Goal: Information Seeking & Learning: Learn about a topic

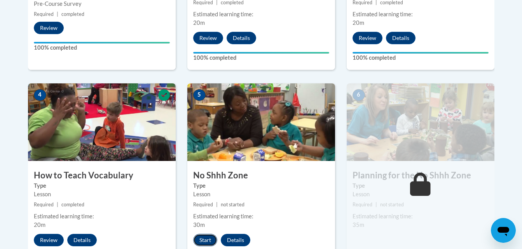
click at [207, 238] on button "Start" at bounding box center [205, 240] width 24 height 12
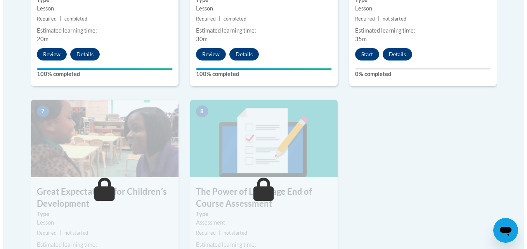
scroll to position [533, 0]
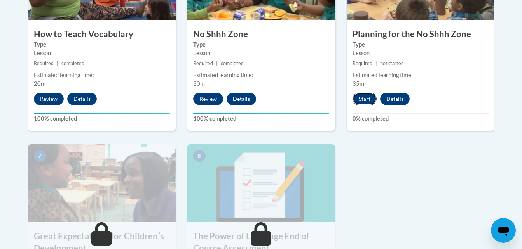
click at [364, 97] on button "Start" at bounding box center [364, 99] width 24 height 12
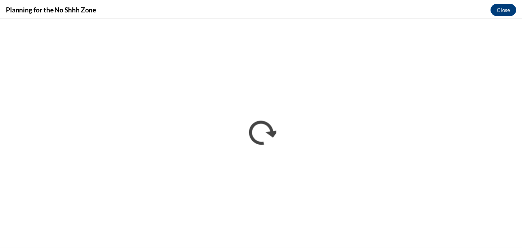
scroll to position [0, 0]
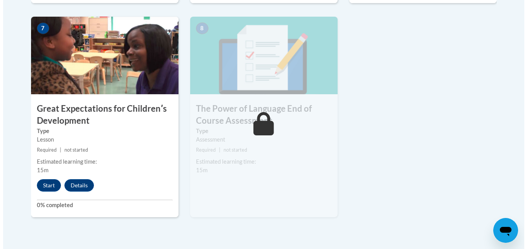
scroll to position [677, 0]
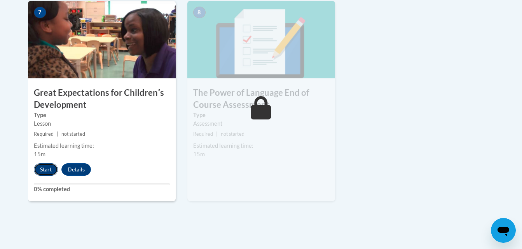
click at [49, 167] on button "Start" at bounding box center [46, 170] width 24 height 12
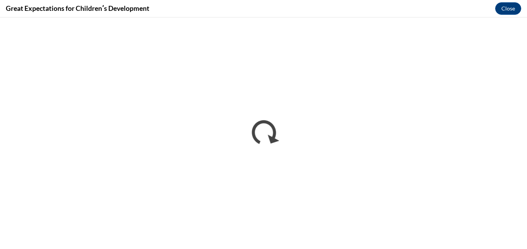
scroll to position [0, 0]
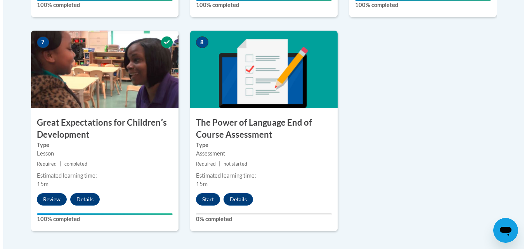
scroll to position [648, 0]
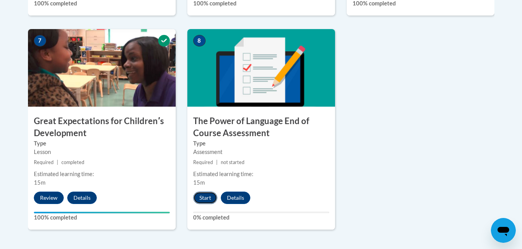
click at [206, 195] on button "Start" at bounding box center [205, 198] width 24 height 12
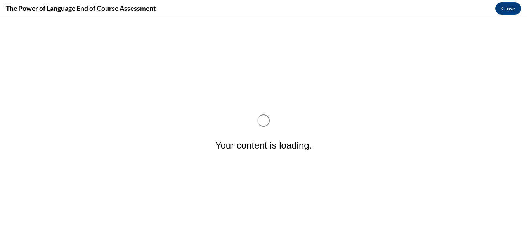
scroll to position [0, 0]
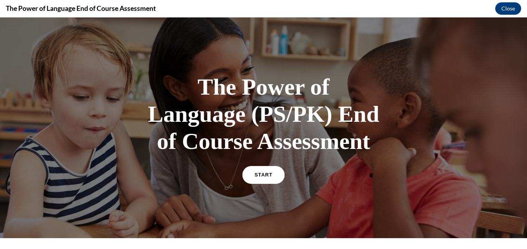
click at [263, 174] on span "START" at bounding box center [264, 175] width 18 height 6
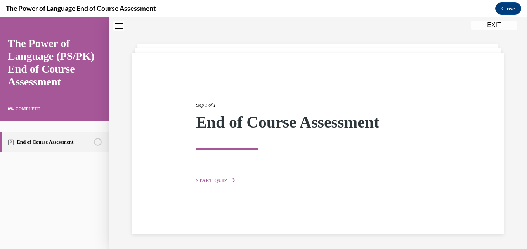
scroll to position [24, 0]
click at [219, 183] on button "START QUIZ" at bounding box center [216, 180] width 40 height 7
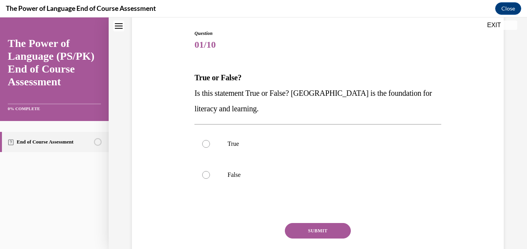
scroll to position [84, 0]
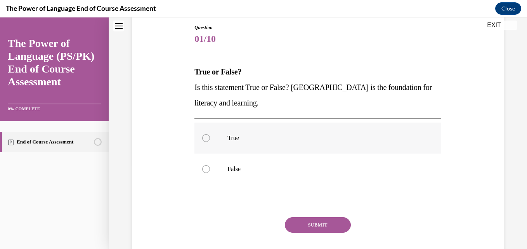
click at [207, 139] on div at bounding box center [206, 138] width 8 height 8
click at [207, 139] on input "True" at bounding box center [206, 138] width 8 height 8
radio input "true"
click at [330, 226] on button "SUBMIT" at bounding box center [318, 226] width 66 height 16
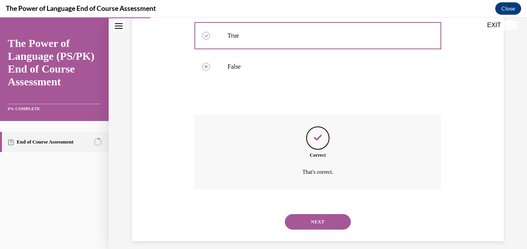
scroll to position [194, 0]
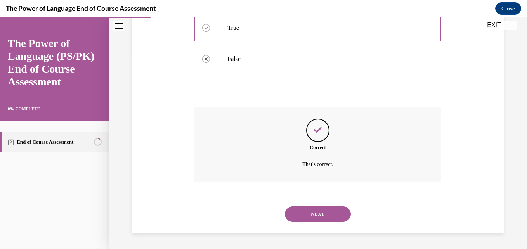
click at [314, 212] on button "NEXT" at bounding box center [318, 215] width 66 height 16
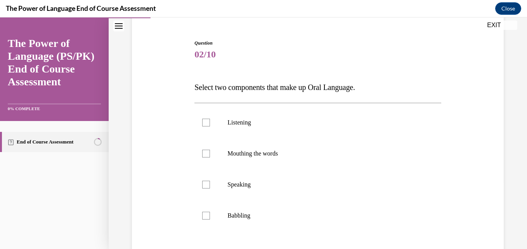
scroll to position [78, 0]
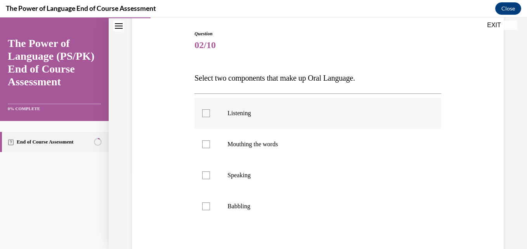
click at [207, 114] on div at bounding box center [206, 114] width 8 height 8
click at [207, 114] on input "Listening" at bounding box center [206, 114] width 8 height 8
checkbox input "true"
click at [205, 176] on div at bounding box center [206, 176] width 8 height 8
click at [205, 176] on input "Speaking" at bounding box center [206, 176] width 8 height 8
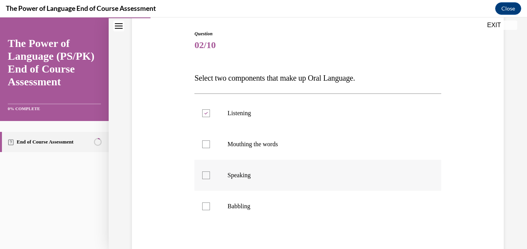
checkbox input "true"
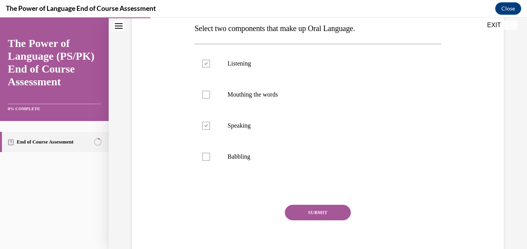
scroll to position [138, 0]
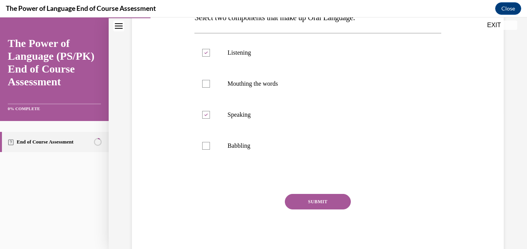
click at [324, 201] on button "SUBMIT" at bounding box center [318, 202] width 66 height 16
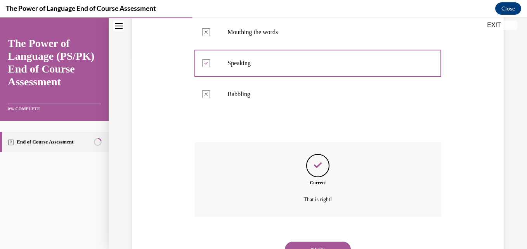
scroll to position [225, 0]
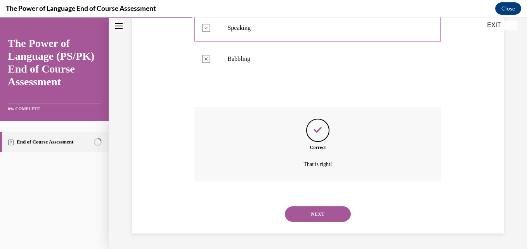
click at [329, 216] on button "NEXT" at bounding box center [318, 215] width 66 height 16
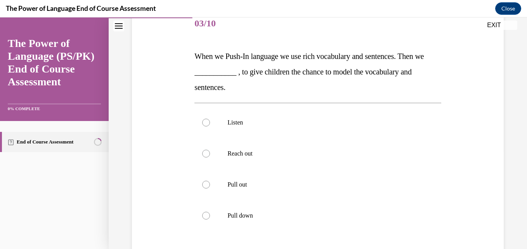
scroll to position [117, 0]
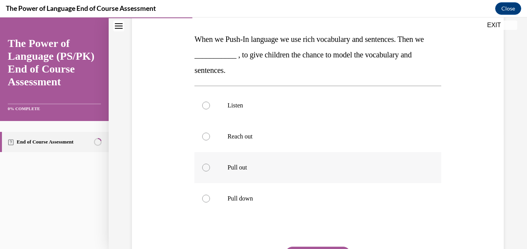
click at [204, 169] on div at bounding box center [206, 168] width 8 height 8
click at [204, 169] on input "Pull out" at bounding box center [206, 168] width 8 height 8
radio input "true"
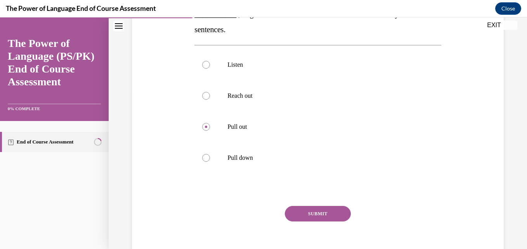
scroll to position [178, 0]
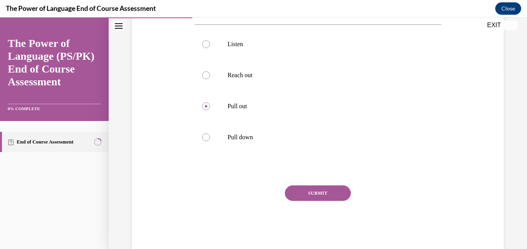
click at [322, 197] on button "SUBMIT" at bounding box center [318, 194] width 66 height 16
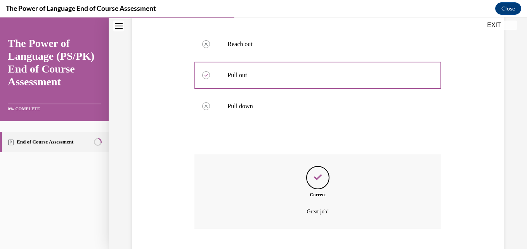
scroll to position [256, 0]
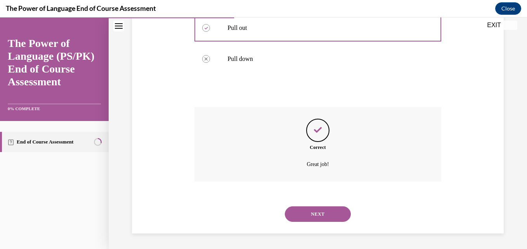
click at [321, 212] on button "NEXT" at bounding box center [318, 215] width 66 height 16
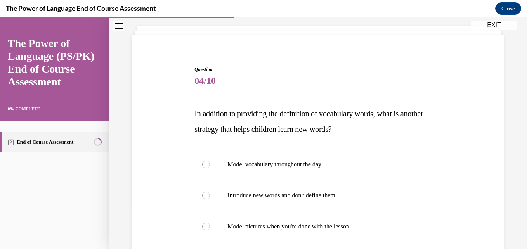
scroll to position [78, 0]
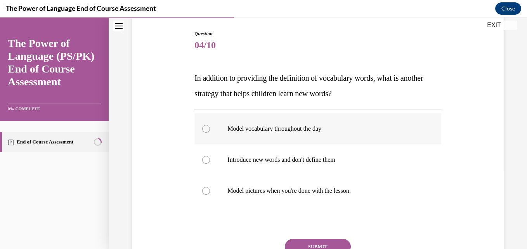
click at [204, 130] on div at bounding box center [206, 129] width 8 height 8
click at [204, 130] on input "Model vocabulary throughout the day" at bounding box center [206, 129] width 8 height 8
radio input "true"
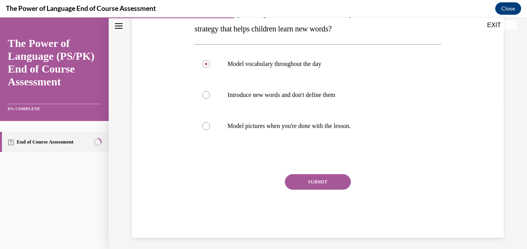
scroll to position [147, 0]
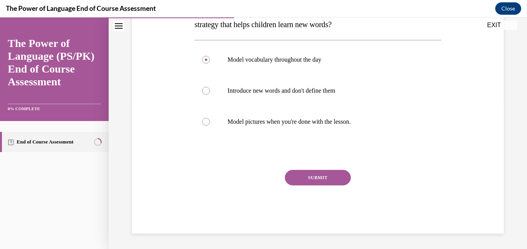
click at [329, 181] on button "SUBMIT" at bounding box center [318, 178] width 66 height 16
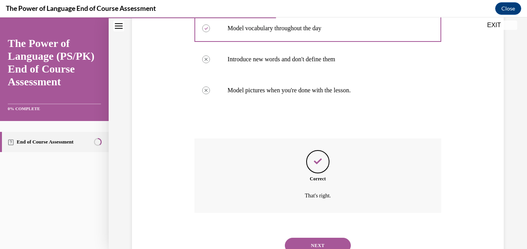
scroll to position [210, 0]
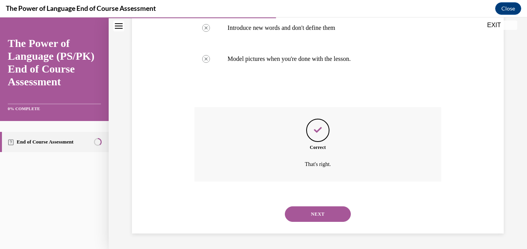
click at [323, 212] on button "NEXT" at bounding box center [318, 215] width 66 height 16
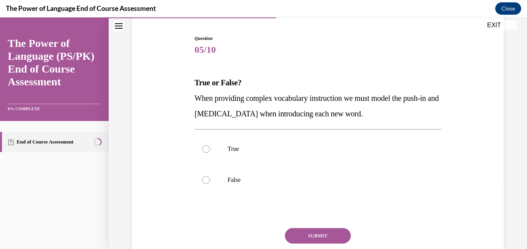
scroll to position [78, 0]
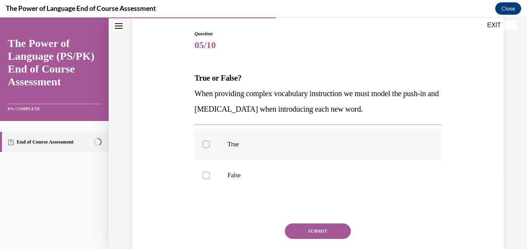
click at [204, 144] on div at bounding box center [206, 145] width 8 height 8
click at [204, 144] on input "True" at bounding box center [206, 145] width 8 height 8
radio input "true"
click at [333, 230] on button "SUBMIT" at bounding box center [318, 232] width 66 height 16
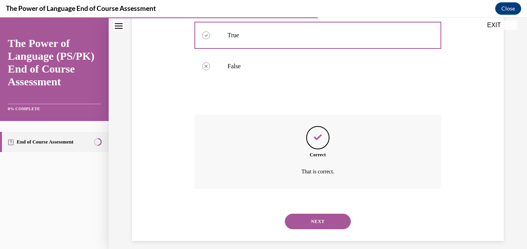
scroll to position [194, 0]
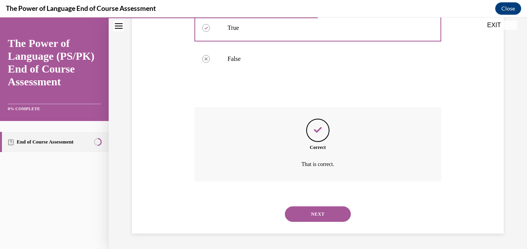
click at [323, 216] on button "NEXT" at bounding box center [318, 215] width 66 height 16
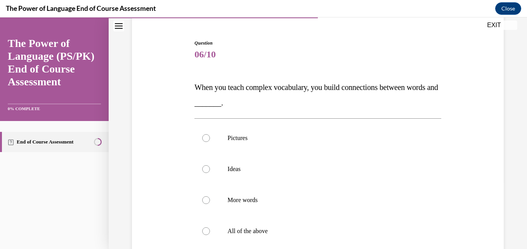
scroll to position [78, 0]
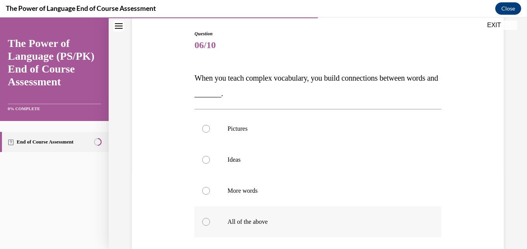
click at [205, 221] on div at bounding box center [206, 222] width 8 height 8
click at [205, 221] on input "All of the above" at bounding box center [206, 222] width 8 height 8
radio input "true"
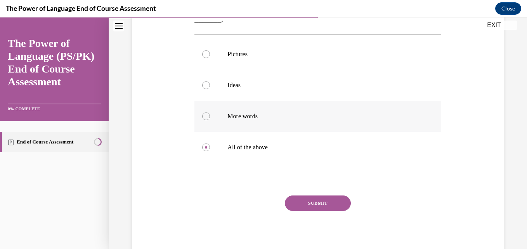
scroll to position [155, 0]
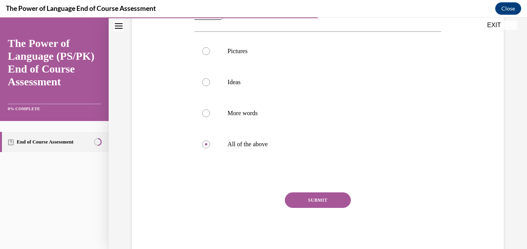
click at [325, 201] on button "SUBMIT" at bounding box center [318, 201] width 66 height 16
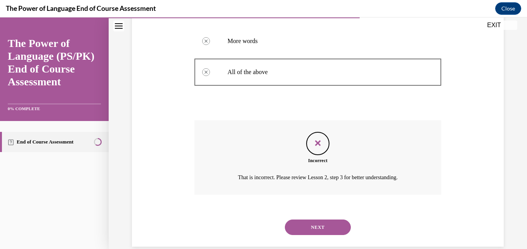
scroll to position [241, 0]
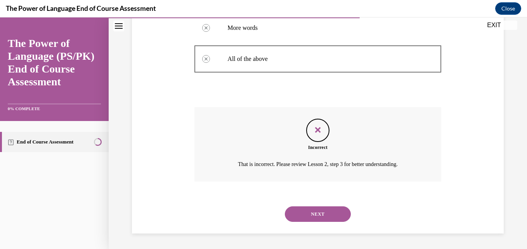
click at [329, 215] on button "NEXT" at bounding box center [318, 215] width 66 height 16
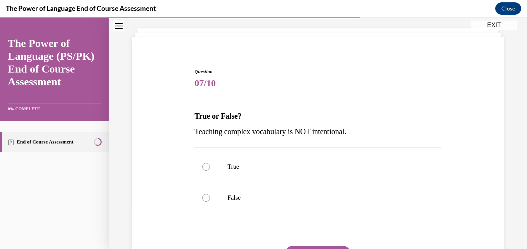
scroll to position [78, 0]
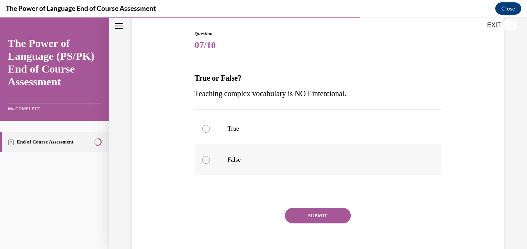
click at [207, 162] on div at bounding box center [206, 160] width 8 height 8
click at [207, 162] on input "False" at bounding box center [206, 160] width 8 height 8
radio input "true"
click at [327, 218] on button "SUBMIT" at bounding box center [318, 216] width 66 height 16
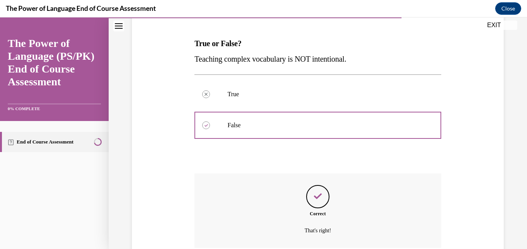
scroll to position [179, 0]
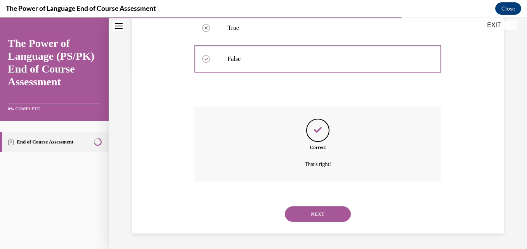
click at [325, 213] on button "NEXT" at bounding box center [318, 215] width 66 height 16
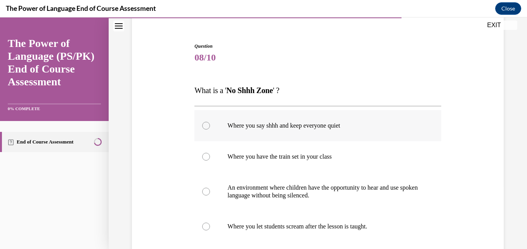
scroll to position [78, 0]
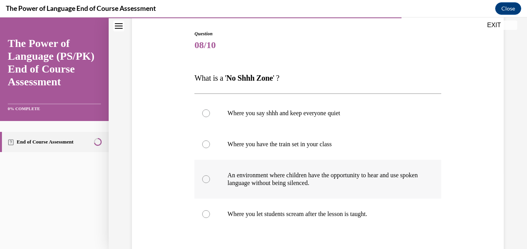
click at [206, 179] on div at bounding box center [206, 180] width 8 height 8
click at [206, 179] on input "An environment where children have the opportunity to hear and use spoken langu…" at bounding box center [206, 180] width 8 height 8
radio input "true"
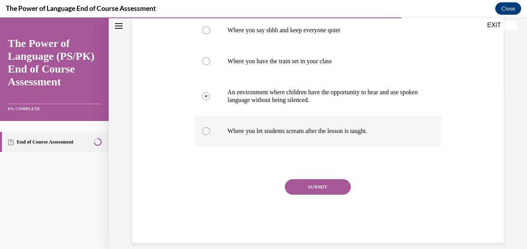
scroll to position [170, 0]
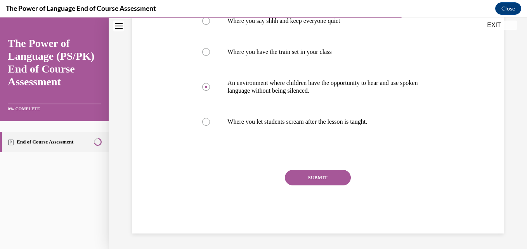
click at [320, 179] on button "SUBMIT" at bounding box center [318, 178] width 66 height 16
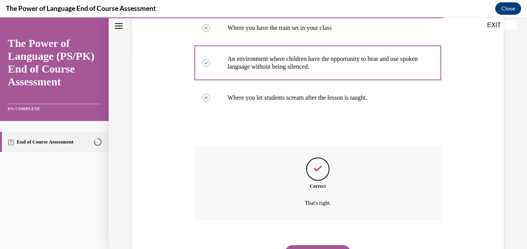
scroll to position [233, 0]
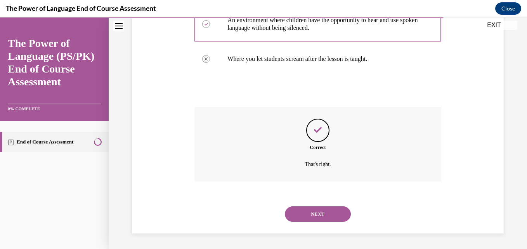
click at [325, 212] on button "NEXT" at bounding box center [318, 215] width 66 height 16
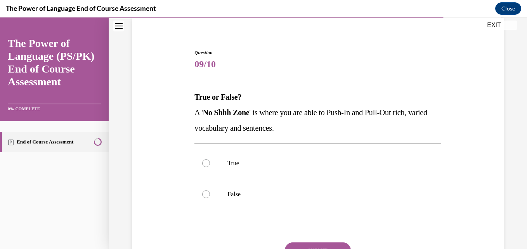
scroll to position [78, 0]
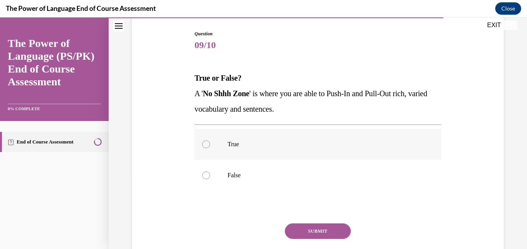
click at [206, 145] on div at bounding box center [206, 145] width 8 height 8
click at [206, 145] on input "True" at bounding box center [206, 145] width 8 height 8
radio input "true"
click at [316, 231] on button "SUBMIT" at bounding box center [318, 232] width 66 height 16
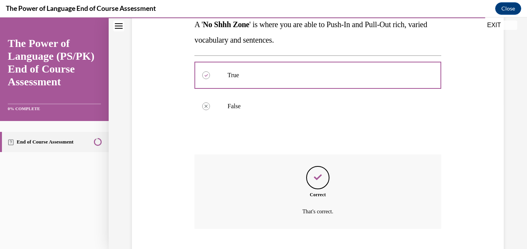
scroll to position [194, 0]
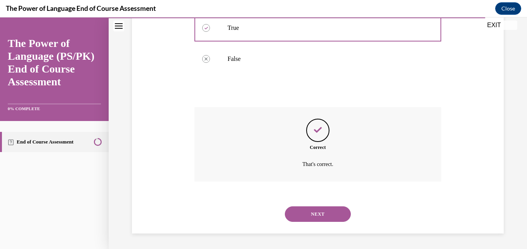
click at [326, 211] on button "NEXT" at bounding box center [318, 215] width 66 height 16
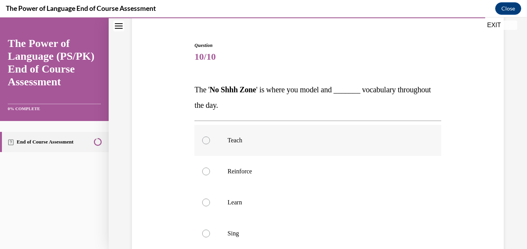
scroll to position [78, 0]
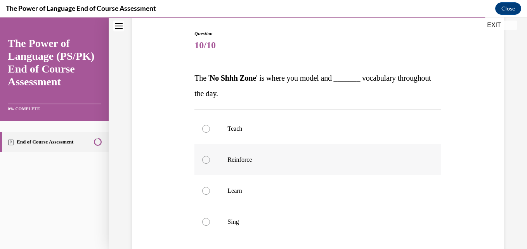
click at [205, 161] on div at bounding box center [206, 160] width 8 height 8
click at [205, 161] on input "Reinforce" at bounding box center [206, 160] width 8 height 8
radio input "true"
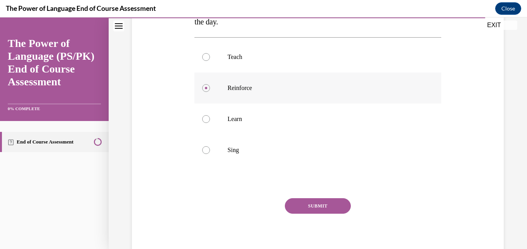
scroll to position [155, 0]
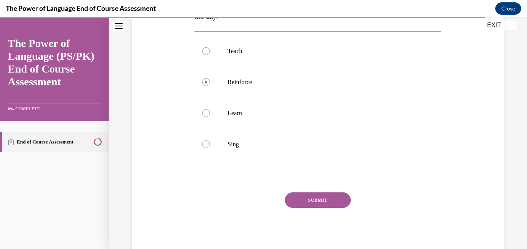
click at [331, 202] on button "SUBMIT" at bounding box center [318, 201] width 66 height 16
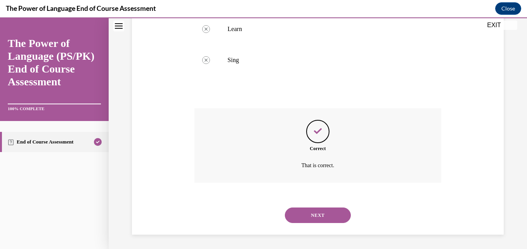
scroll to position [241, 0]
click at [330, 212] on button "NEXT" at bounding box center [318, 215] width 66 height 16
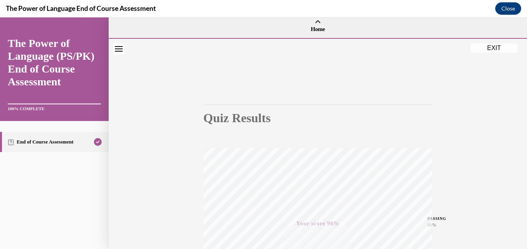
scroll to position [0, 0]
click at [493, 50] on button "EXIT" at bounding box center [494, 48] width 47 height 9
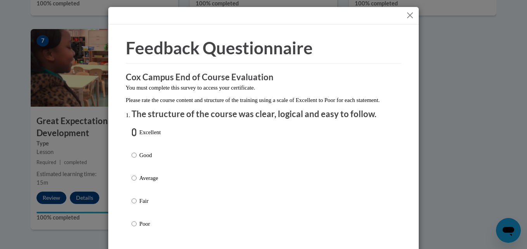
click at [132, 137] on input "Excellent" at bounding box center [134, 132] width 5 height 9
radio input "true"
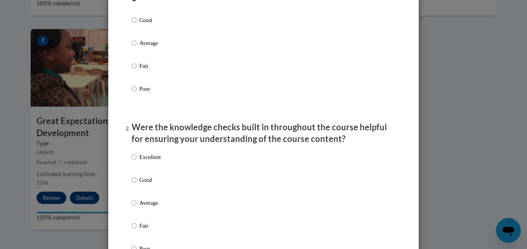
scroll to position [155, 0]
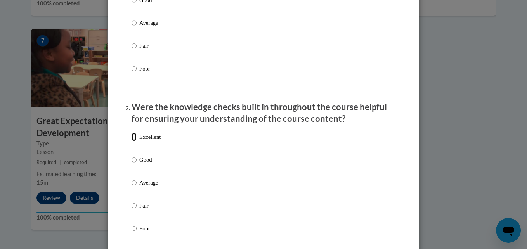
click at [132, 141] on input "Excellent" at bounding box center [134, 137] width 5 height 9
radio input "true"
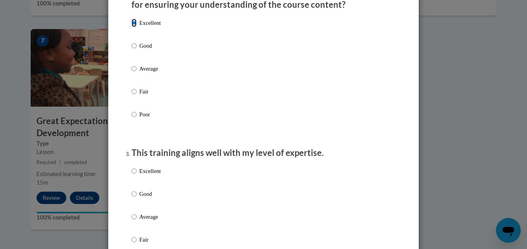
scroll to position [311, 0]
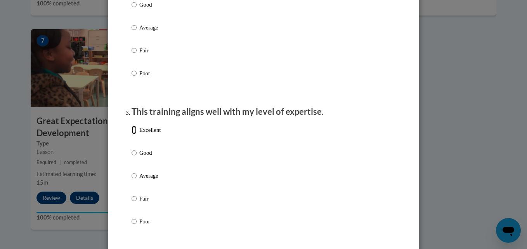
click at [132, 134] on input "Excellent" at bounding box center [134, 130] width 5 height 9
radio input "true"
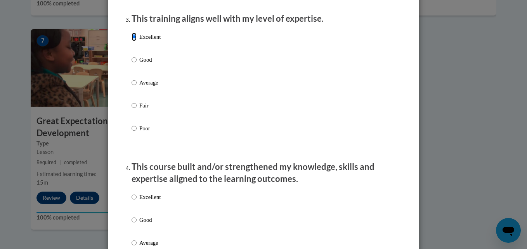
scroll to position [427, 0]
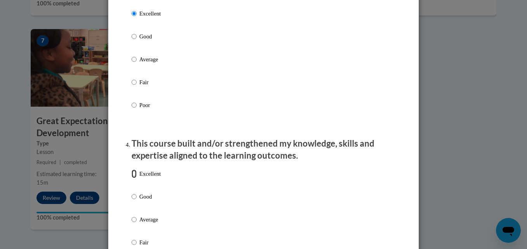
click at [132, 178] on input "Excellent" at bounding box center [134, 174] width 5 height 9
radio input "true"
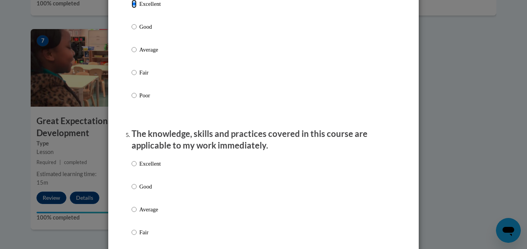
scroll to position [621, 0]
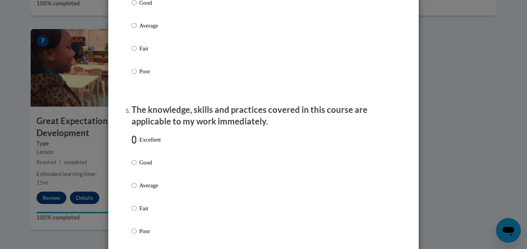
click at [132, 144] on input "Excellent" at bounding box center [134, 140] width 5 height 9
radio input "true"
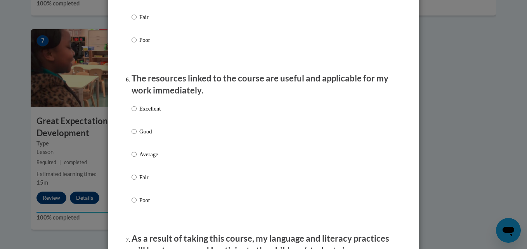
scroll to position [816, 0]
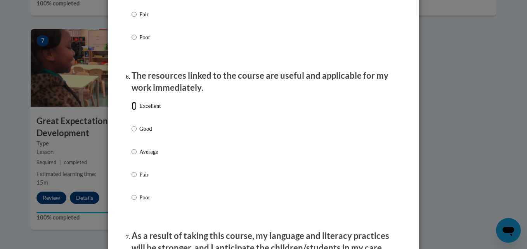
click at [132, 110] on input "Excellent" at bounding box center [134, 106] width 5 height 9
radio input "true"
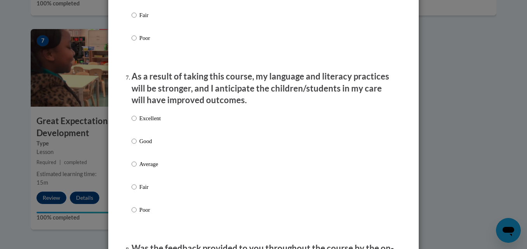
scroll to position [1049, 0]
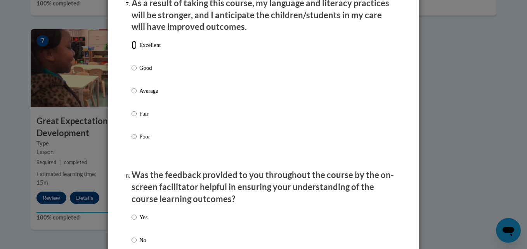
click at [133, 49] on input "Excellent" at bounding box center [134, 45] width 5 height 9
radio input "true"
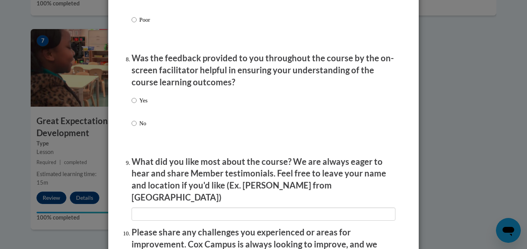
scroll to position [1204, 0]
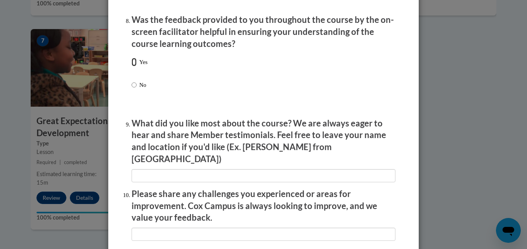
click at [132, 66] on input "Yes" at bounding box center [134, 62] width 5 height 9
radio input "true"
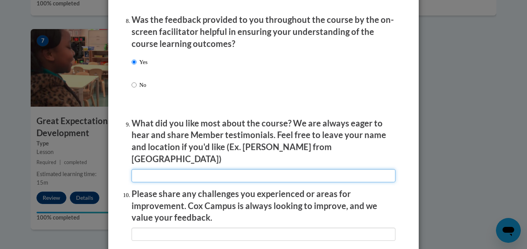
click at [150, 171] on input "textbox" at bounding box center [264, 175] width 264 height 13
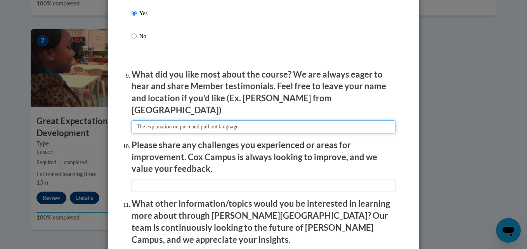
scroll to position [1321, 0]
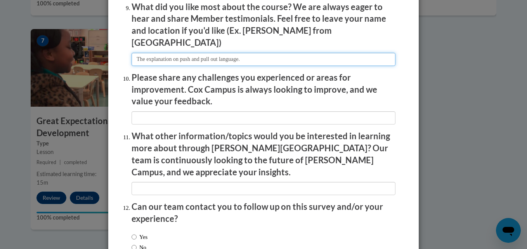
type input "The explanation on push and pull out language."
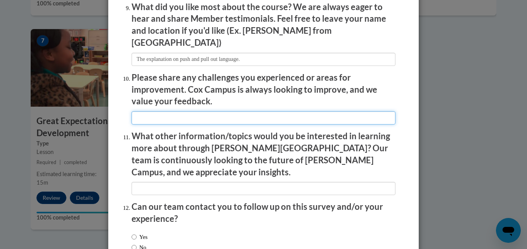
click at [141, 112] on input "textbox" at bounding box center [264, 117] width 264 height 13
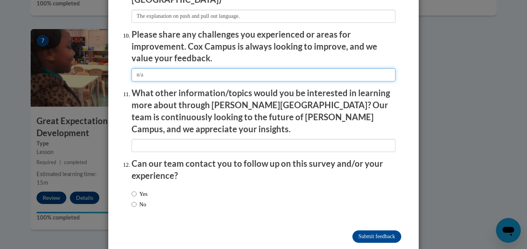
scroll to position [1365, 0]
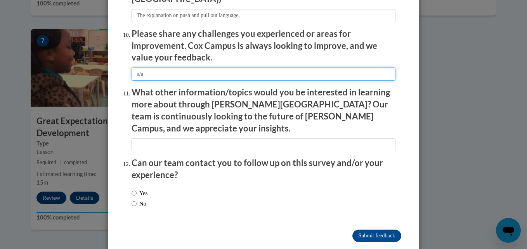
type input "n/a"
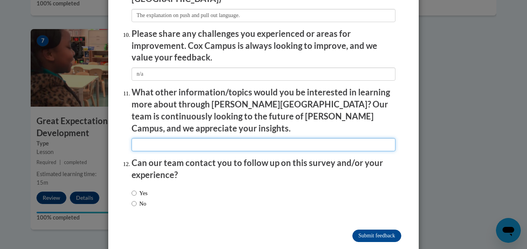
click at [139, 138] on input "textbox" at bounding box center [264, 144] width 264 height 13
type input "n/a"
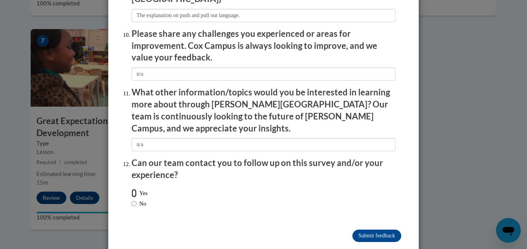
click at [133, 189] on input "Yes" at bounding box center [134, 193] width 5 height 9
radio input "true"
click at [381, 230] on input "Submit feedback" at bounding box center [377, 236] width 49 height 12
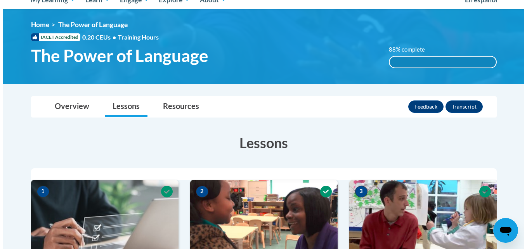
scroll to position [82, 0]
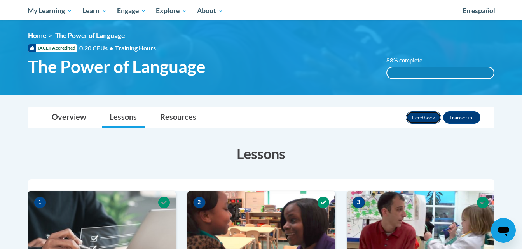
click at [432, 120] on button "Feedback" at bounding box center [423, 117] width 35 height 12
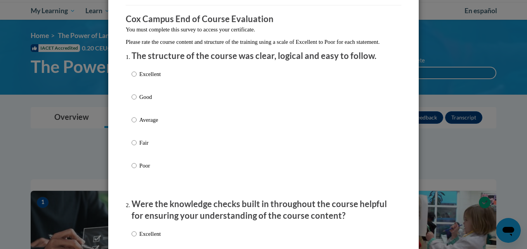
scroll to position [0, 0]
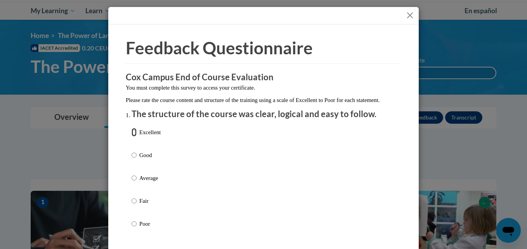
click at [132, 137] on input "Excellent" at bounding box center [134, 132] width 5 height 9
radio input "true"
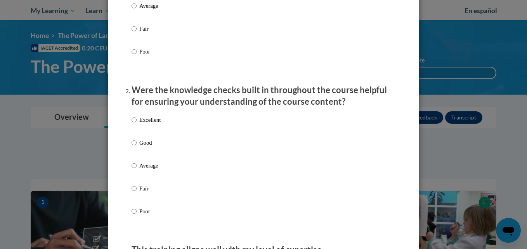
scroll to position [194, 0]
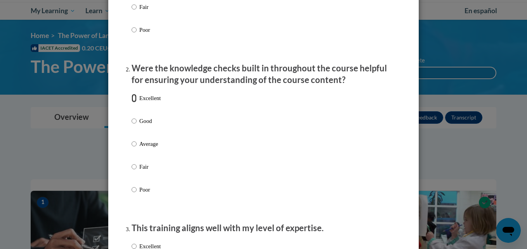
click at [133, 103] on input "Excellent" at bounding box center [134, 98] width 5 height 9
radio input "true"
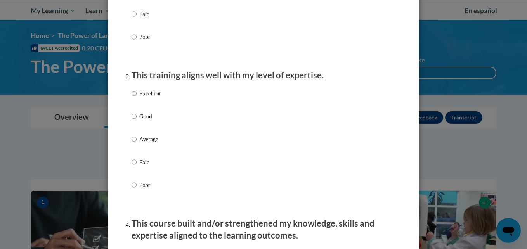
scroll to position [350, 0]
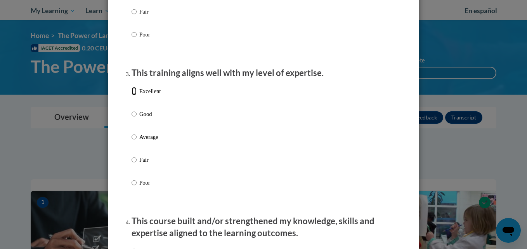
click at [134, 96] on input "Excellent" at bounding box center [134, 91] width 5 height 9
radio input "true"
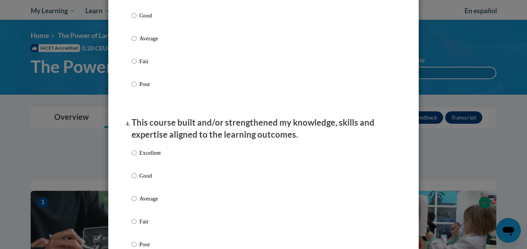
scroll to position [505, 0]
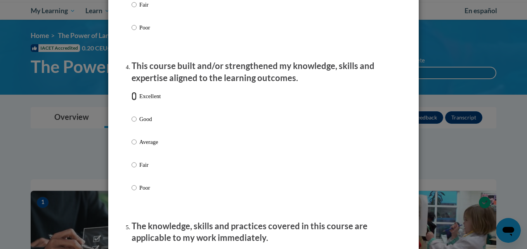
click at [132, 101] on input "Excellent" at bounding box center [134, 96] width 5 height 9
radio input "true"
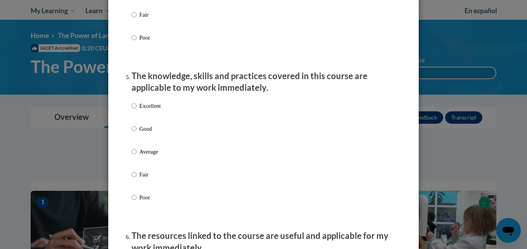
scroll to position [660, 0]
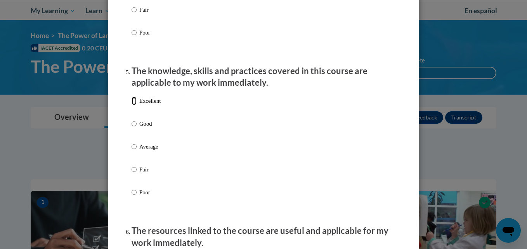
click at [132, 105] on input "Excellent" at bounding box center [134, 101] width 5 height 9
radio input "true"
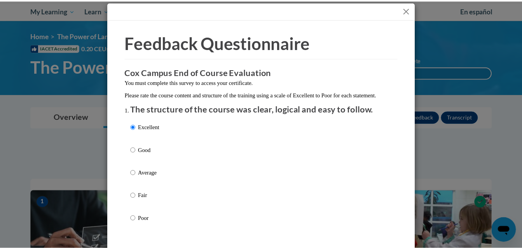
scroll to position [0, 0]
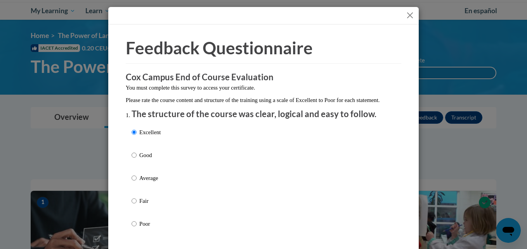
click at [406, 12] on button "Close" at bounding box center [411, 15] width 10 height 10
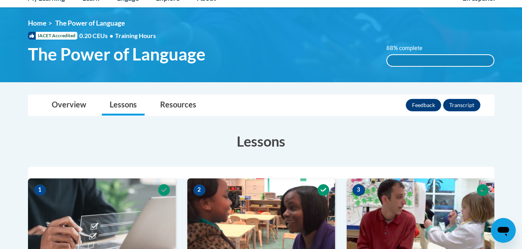
scroll to position [84, 0]
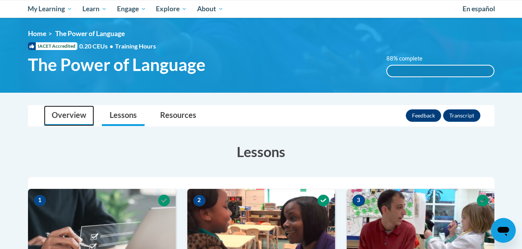
click at [75, 120] on link "Overview" at bounding box center [69, 116] width 50 height 21
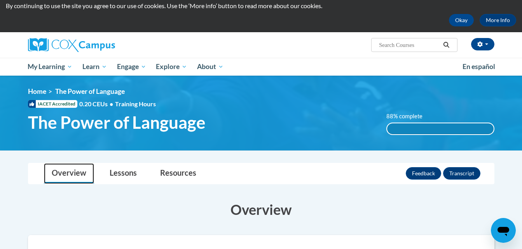
scroll to position [39, 0]
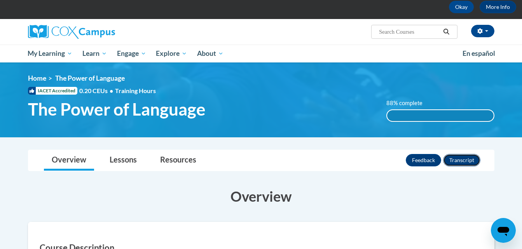
click at [463, 162] on button "Transcript" at bounding box center [461, 160] width 37 height 12
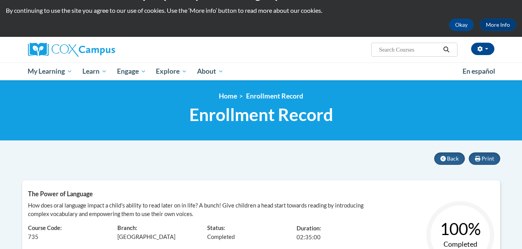
scroll to position [21, 0]
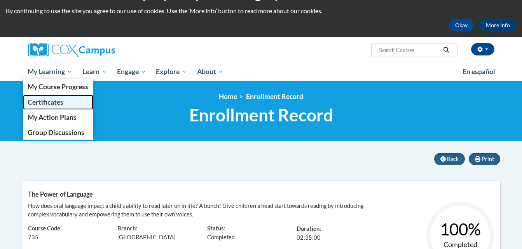
click at [52, 102] on span "Certificates" at bounding box center [46, 102] width 36 height 8
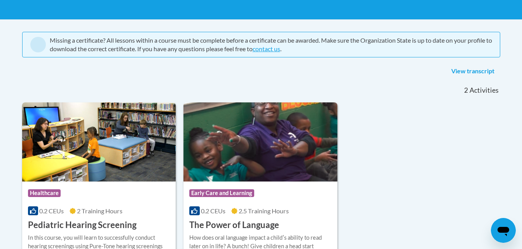
scroll to position [139, 0]
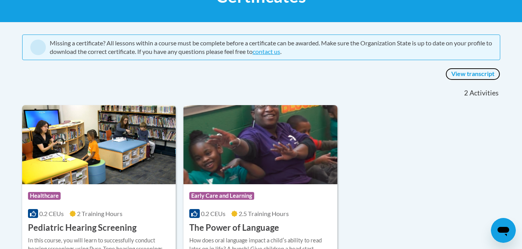
click at [463, 73] on link "View transcript" at bounding box center [472, 74] width 55 height 12
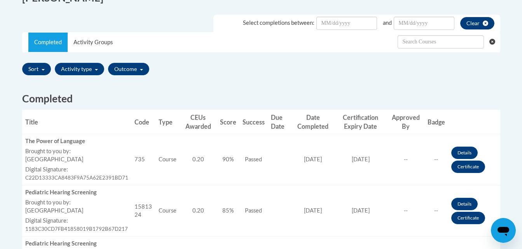
scroll to position [253, 0]
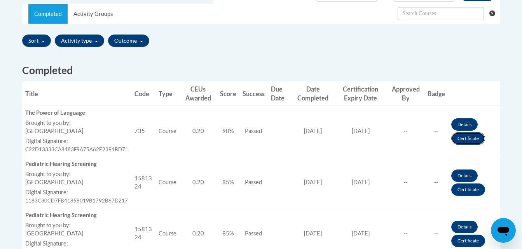
click at [470, 138] on link "Certificate" at bounding box center [468, 138] width 34 height 12
